Goal: Transaction & Acquisition: Purchase product/service

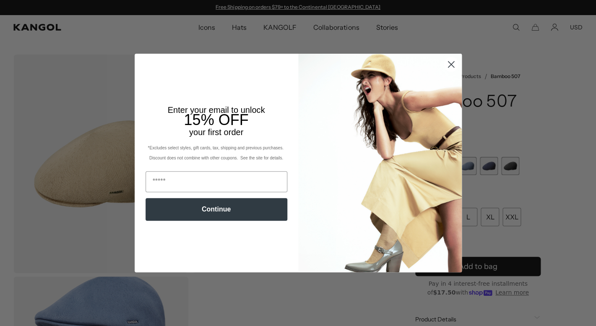
click at [454, 62] on circle "Close dialog" at bounding box center [450, 64] width 14 height 14
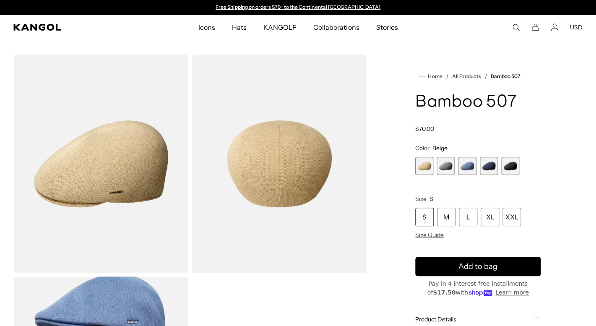
click at [577, 29] on button "USD" at bounding box center [576, 27] width 13 height 8
click at [573, 26] on button "USD" at bounding box center [576, 27] width 13 height 8
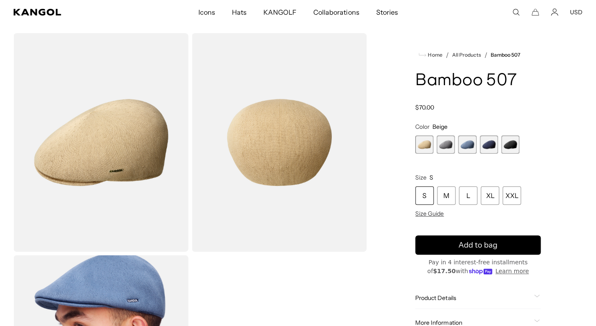
scroll to position [26, 0]
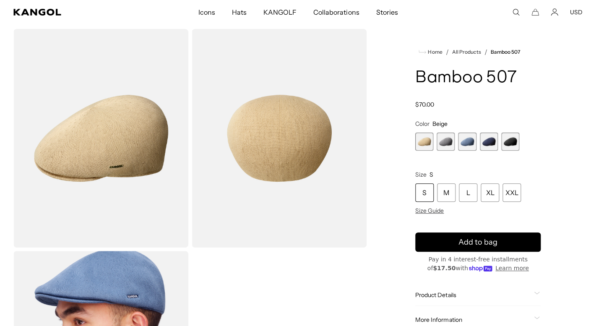
click at [491, 144] on span "4 of 5" at bounding box center [488, 141] width 18 height 18
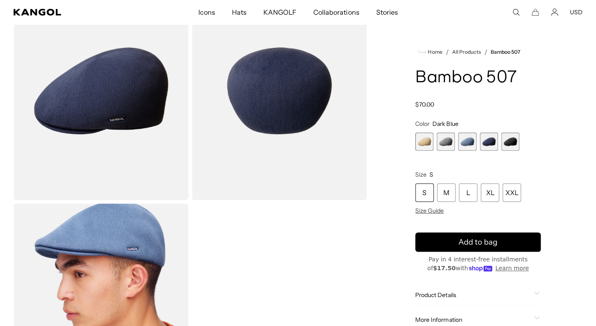
scroll to position [0, 173]
click at [445, 144] on span "2 of 5" at bounding box center [445, 141] width 18 height 18
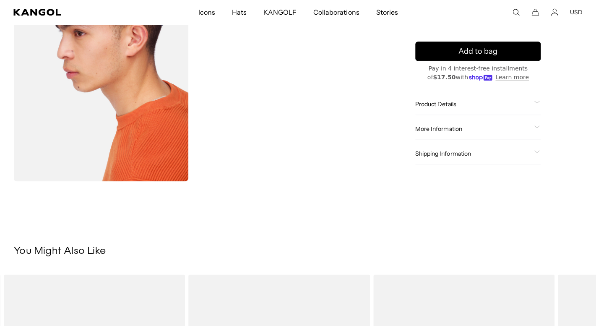
scroll to position [315, 0]
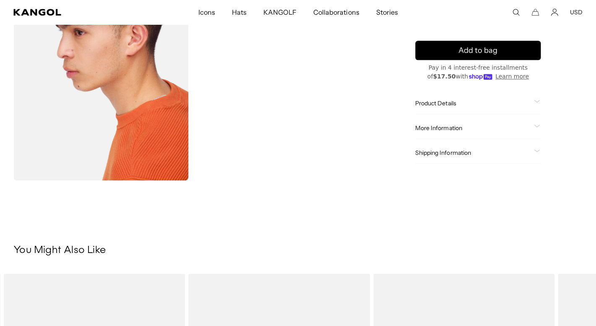
click at [539, 155] on span at bounding box center [536, 152] width 7 height 7
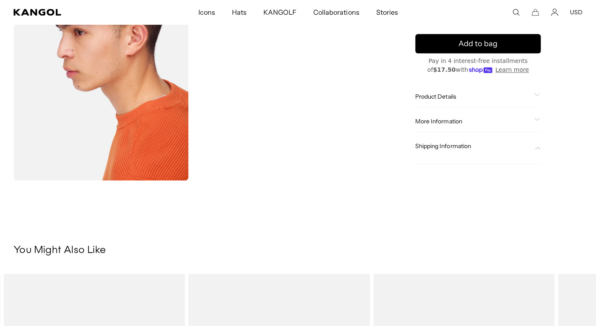
scroll to position [0, 173]
click at [535, 148] on icon at bounding box center [537, 148] width 5 height 2
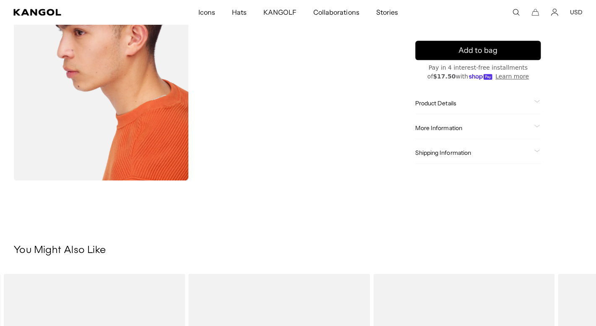
click at [458, 155] on span "Shipping Information" at bounding box center [472, 153] width 115 height 8
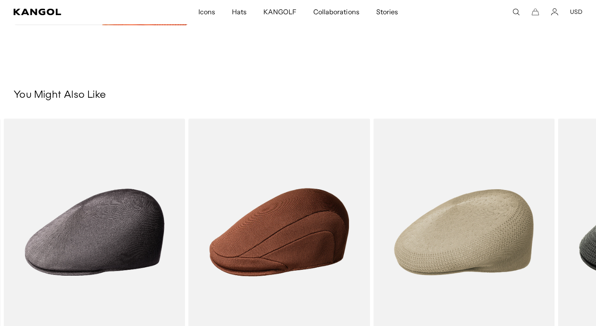
scroll to position [0, 0]
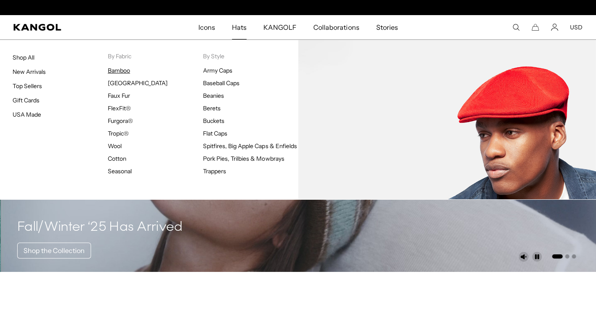
click at [121, 71] on link "Bamboo" at bounding box center [119, 71] width 22 height 8
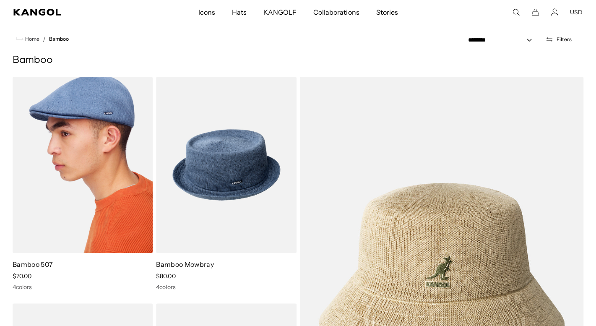
click at [128, 150] on img at bounding box center [83, 165] width 140 height 176
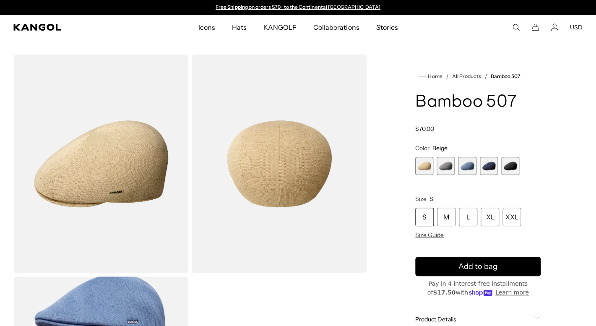
click at [442, 170] on span "2 of 5" at bounding box center [445, 166] width 18 height 18
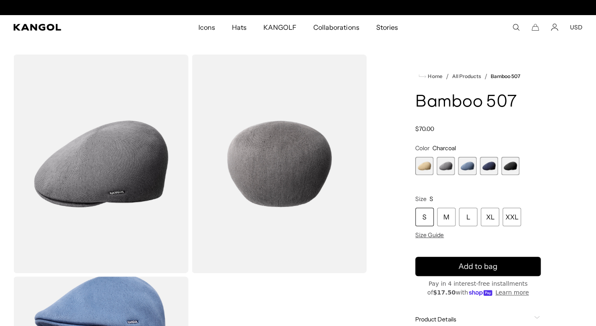
scroll to position [0, 173]
click at [486, 167] on span "4 of 5" at bounding box center [488, 166] width 18 height 18
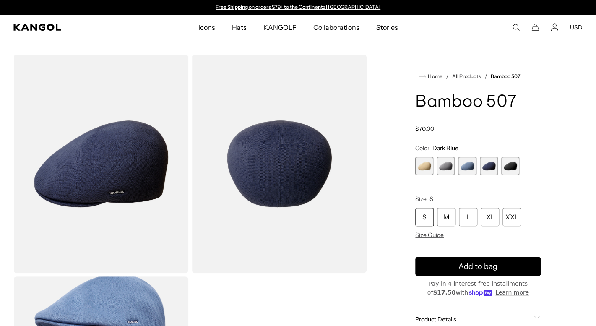
click at [463, 166] on span "3 of 5" at bounding box center [467, 166] width 18 height 18
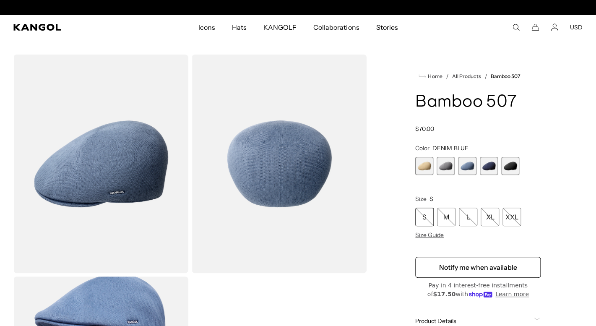
scroll to position [0, 173]
click at [448, 165] on span "2 of 5" at bounding box center [445, 166] width 18 height 18
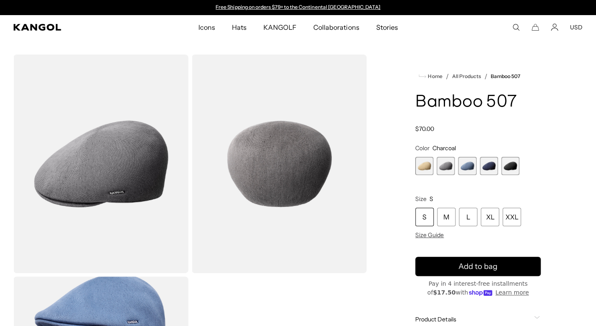
click at [491, 166] on span "4 of 5" at bounding box center [488, 166] width 18 height 18
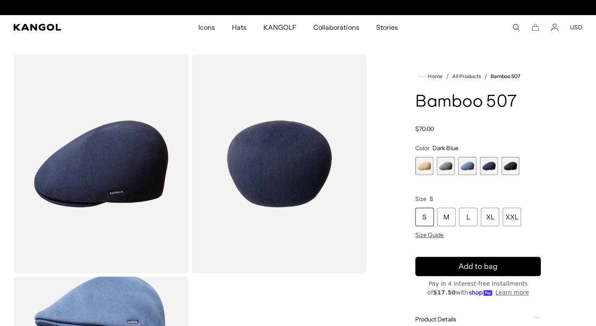
click at [446, 163] on span "2 of 5" at bounding box center [445, 166] width 18 height 18
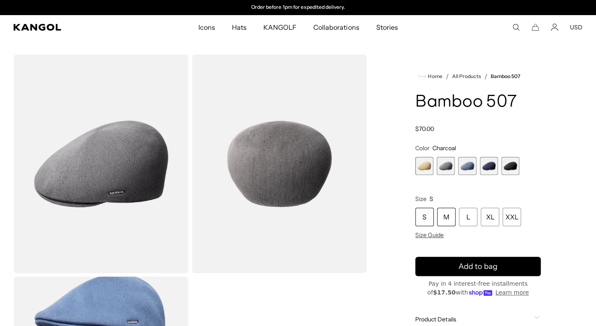
click at [443, 220] on div "M" at bounding box center [446, 216] width 18 height 18
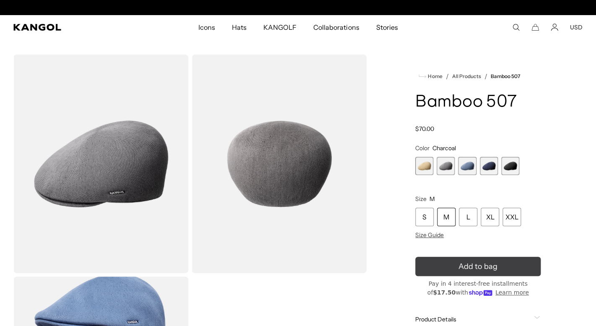
scroll to position [0, 173]
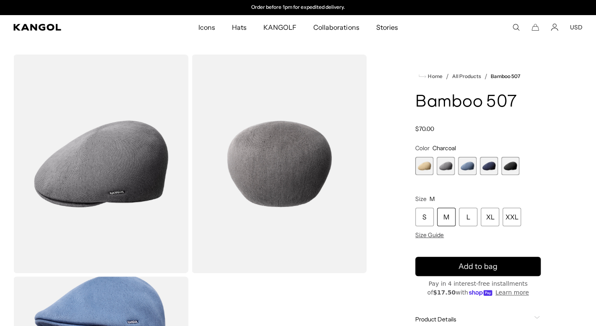
click at [499, 292] on button "Learn more" at bounding box center [512, 292] width 34 height 9
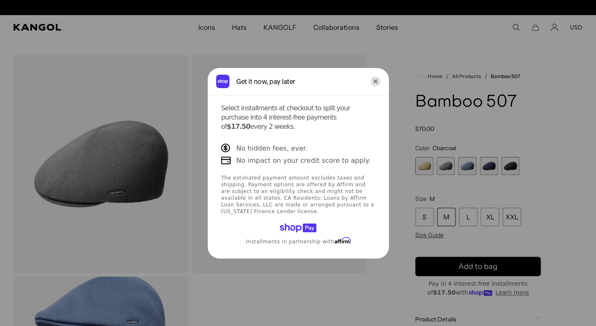
click at [377, 82] on icon "Close" at bounding box center [375, 81] width 10 height 10
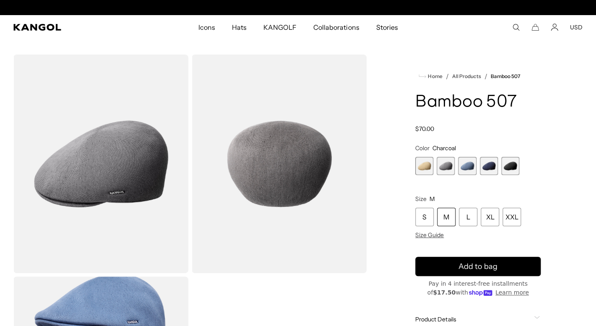
scroll to position [0, 0]
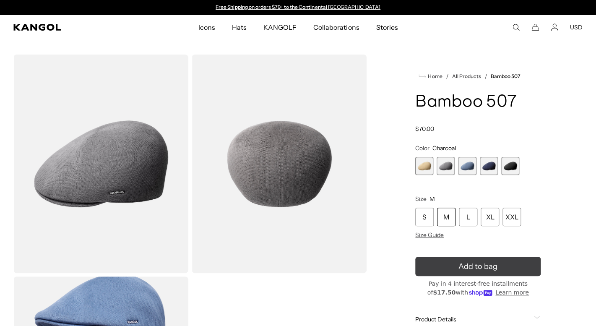
click at [468, 264] on span "Add to bag" at bounding box center [477, 266] width 39 height 11
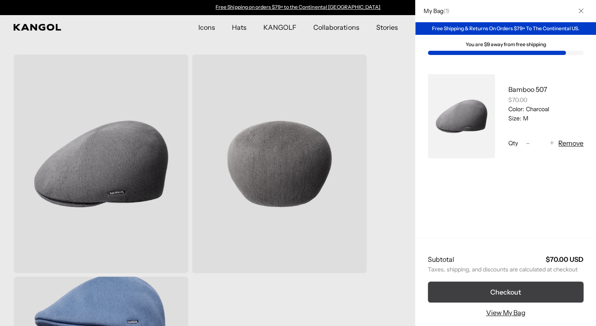
click at [491, 293] on button "Checkout" at bounding box center [504, 291] width 155 height 21
